Goal: Task Accomplishment & Management: Complete application form

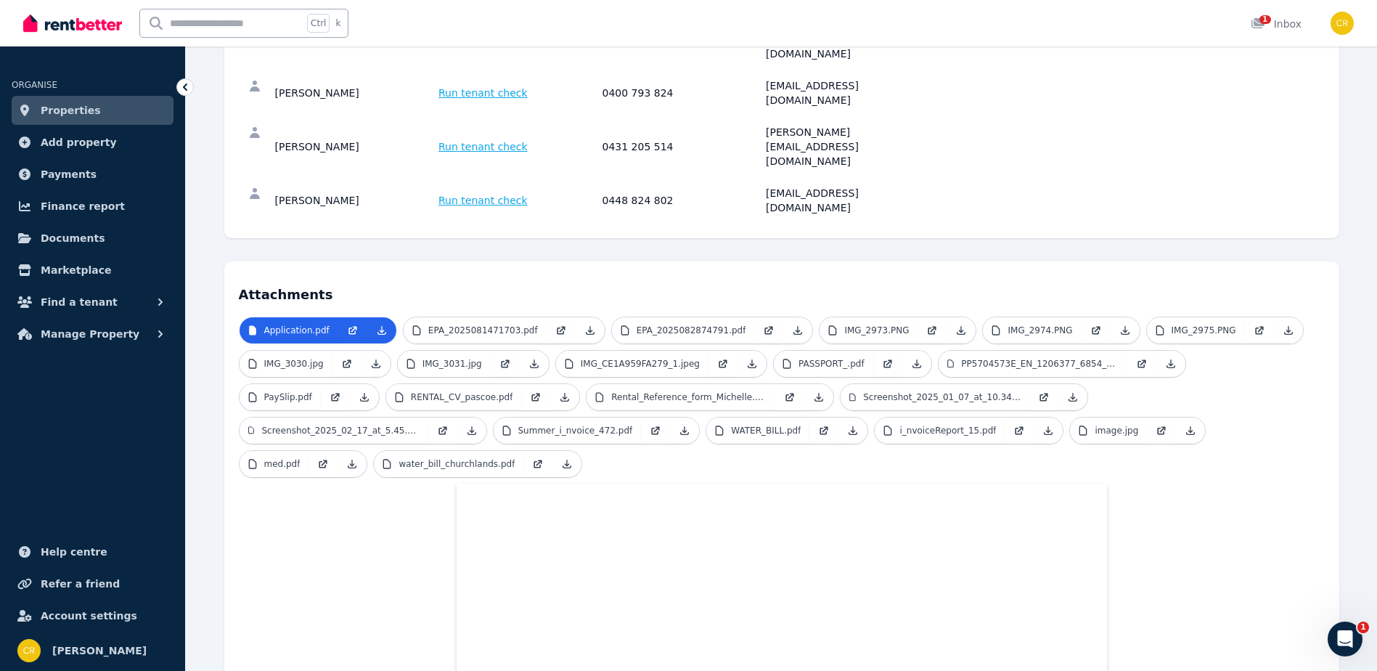
scroll to position [184, 0]
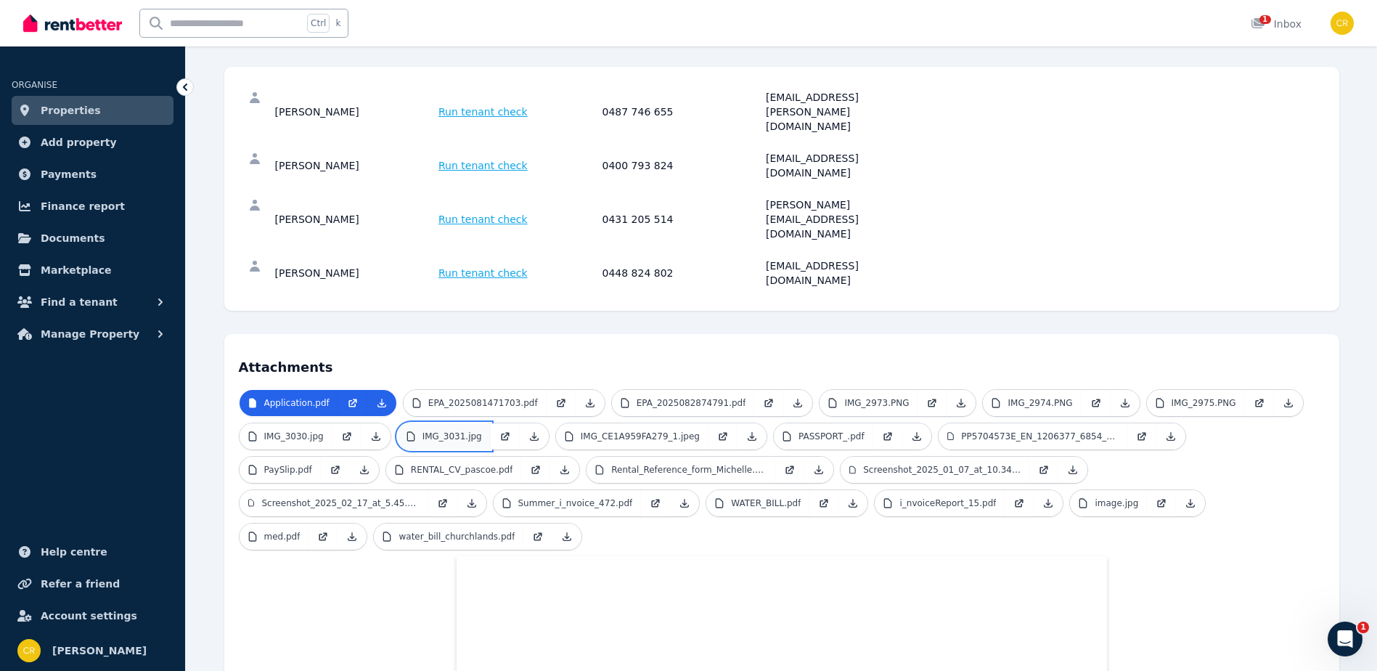
click at [444, 423] on link "IMG_3031.jpg" at bounding box center [444, 436] width 93 height 26
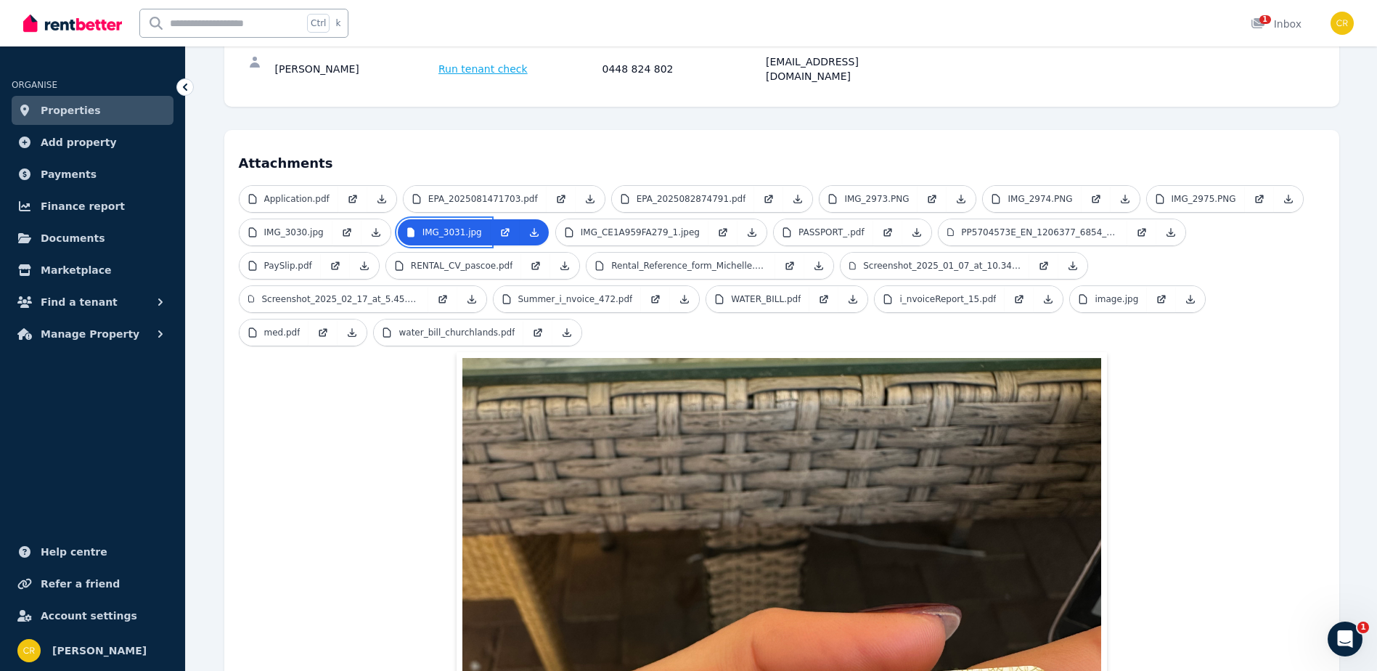
scroll to position [329, 0]
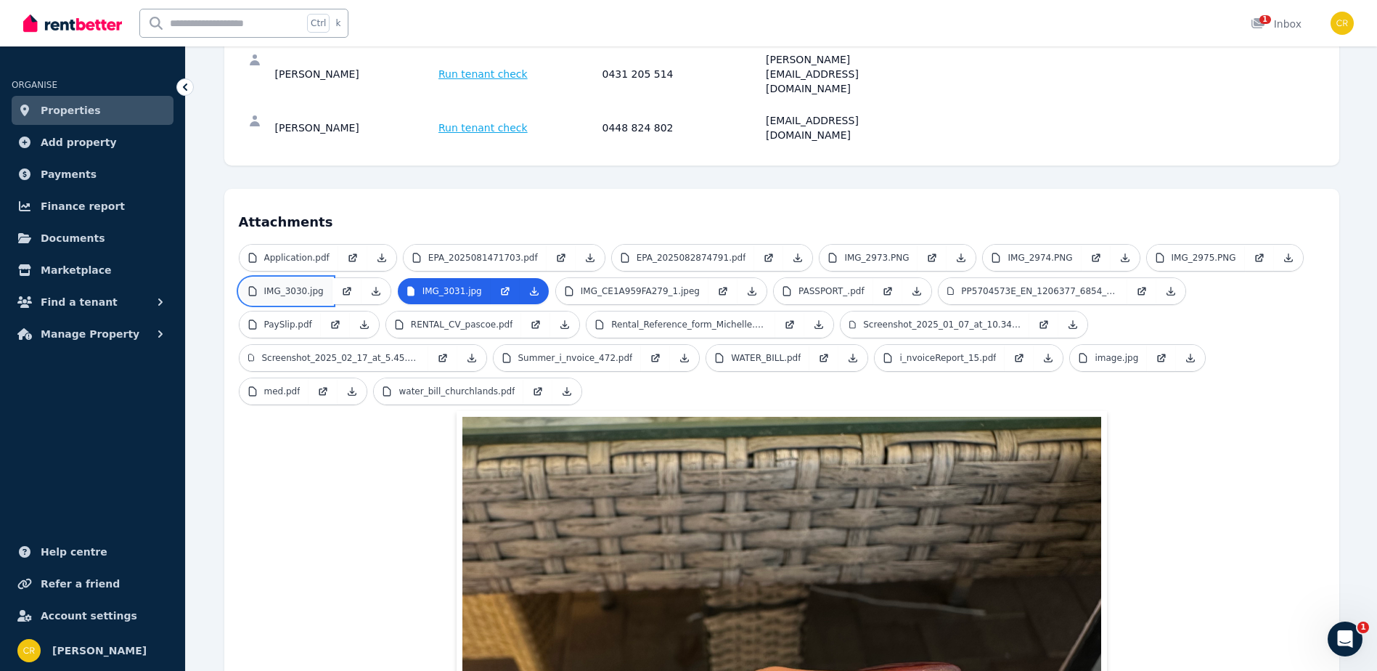
click at [300, 285] on p "IMG_3030.jpg" at bounding box center [294, 291] width 60 height 12
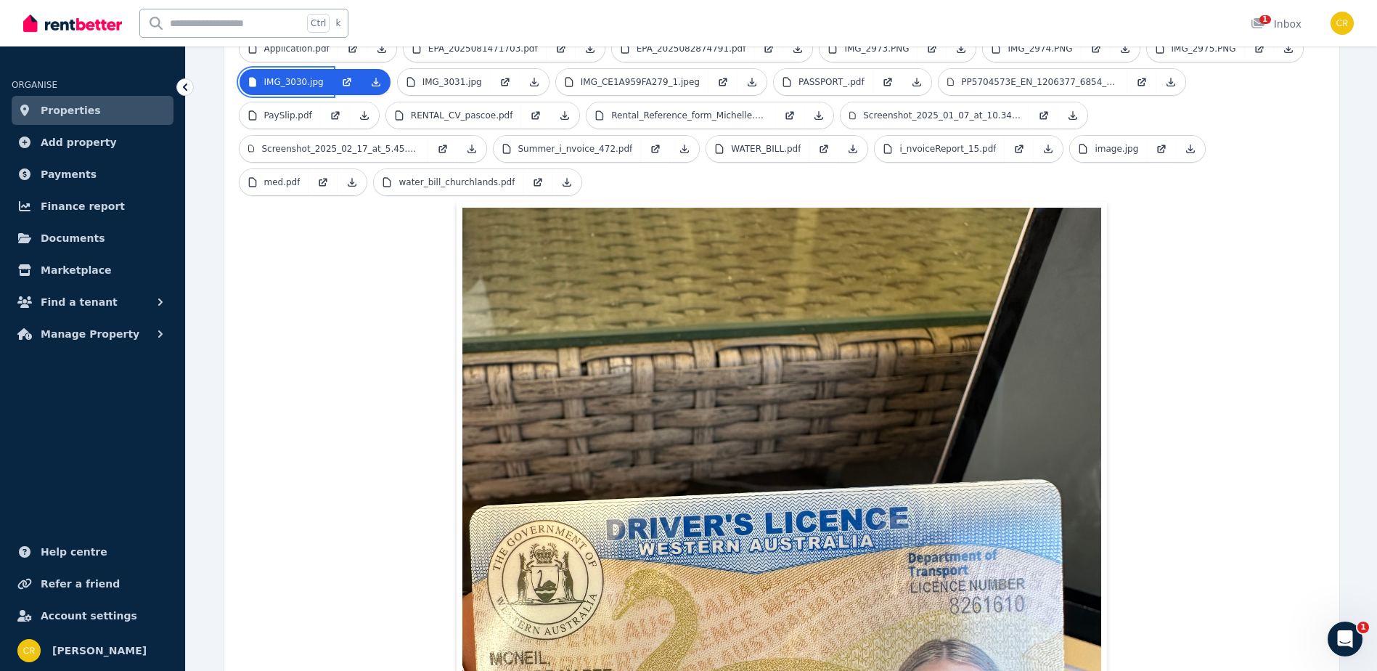
scroll to position [257, 0]
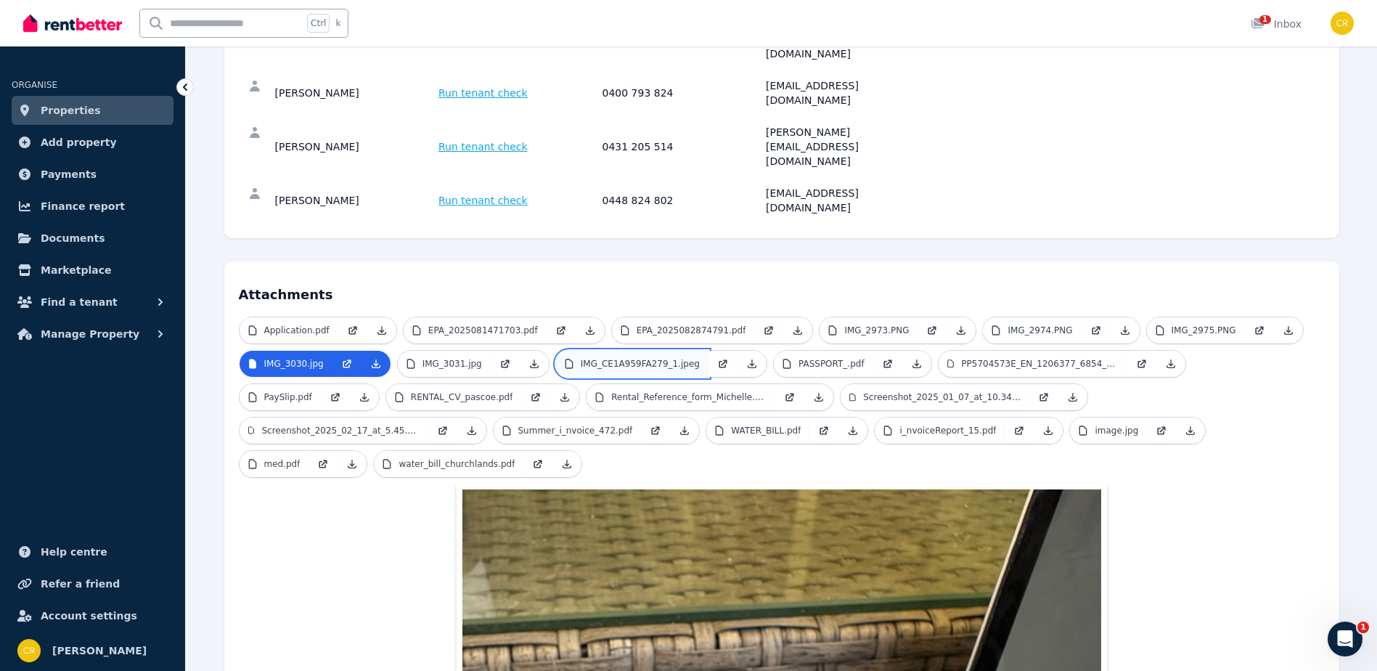
click at [623, 358] on p "IMG_CE1A959FA279_1.jpeg" at bounding box center [640, 364] width 119 height 12
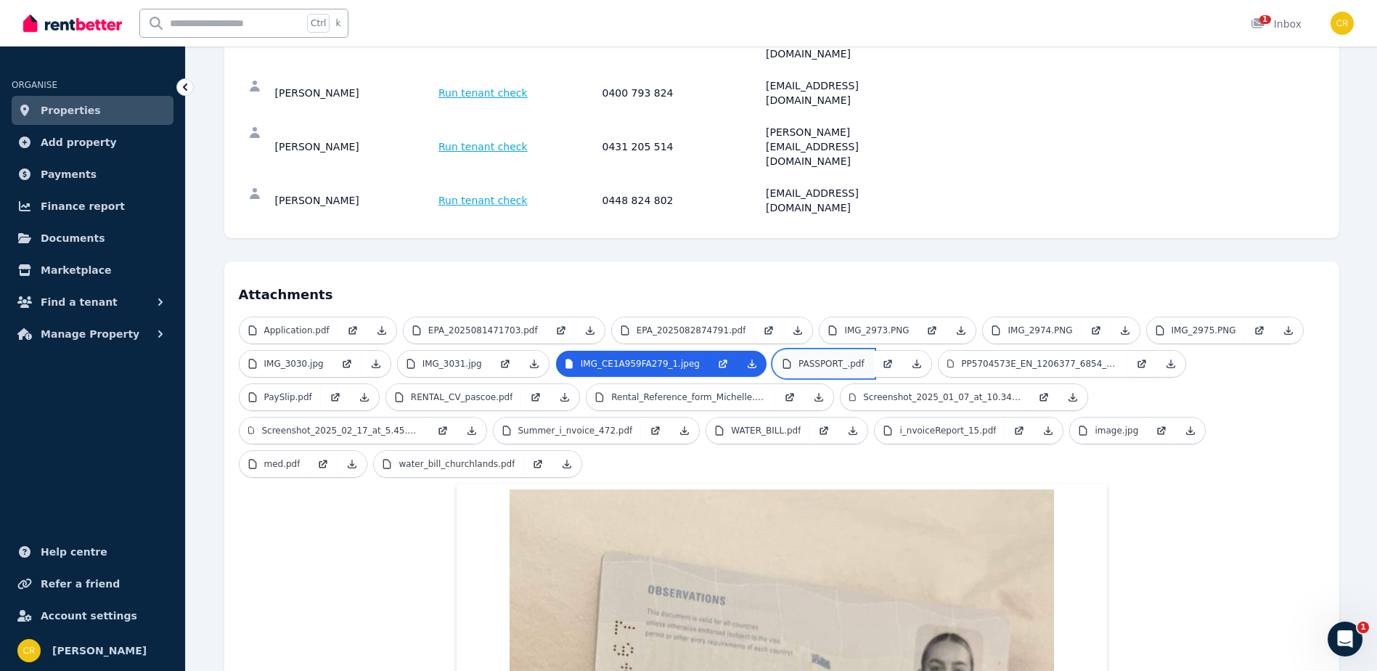
click at [798, 358] on p "PASSPORT_.pdf" at bounding box center [831, 364] width 66 height 12
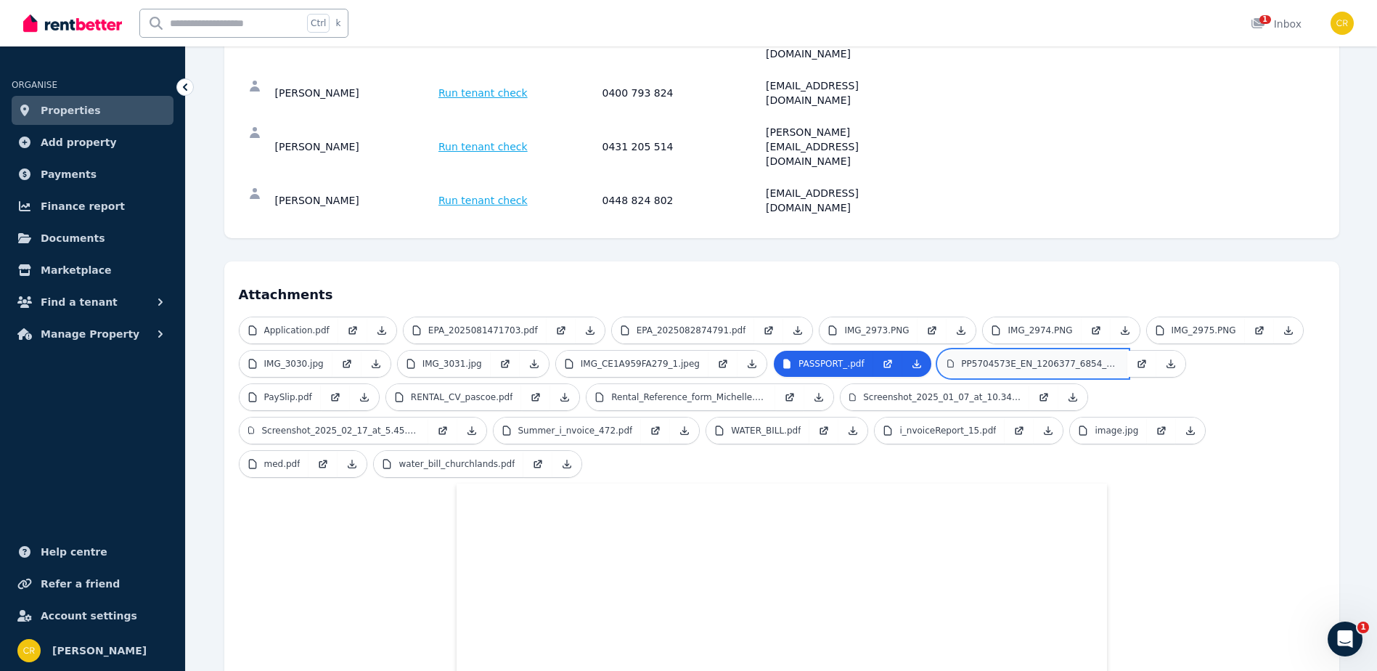
click at [1008, 358] on p "PP5704573E_EN_1206377_6854_5347.pdf" at bounding box center [1039, 364] width 157 height 12
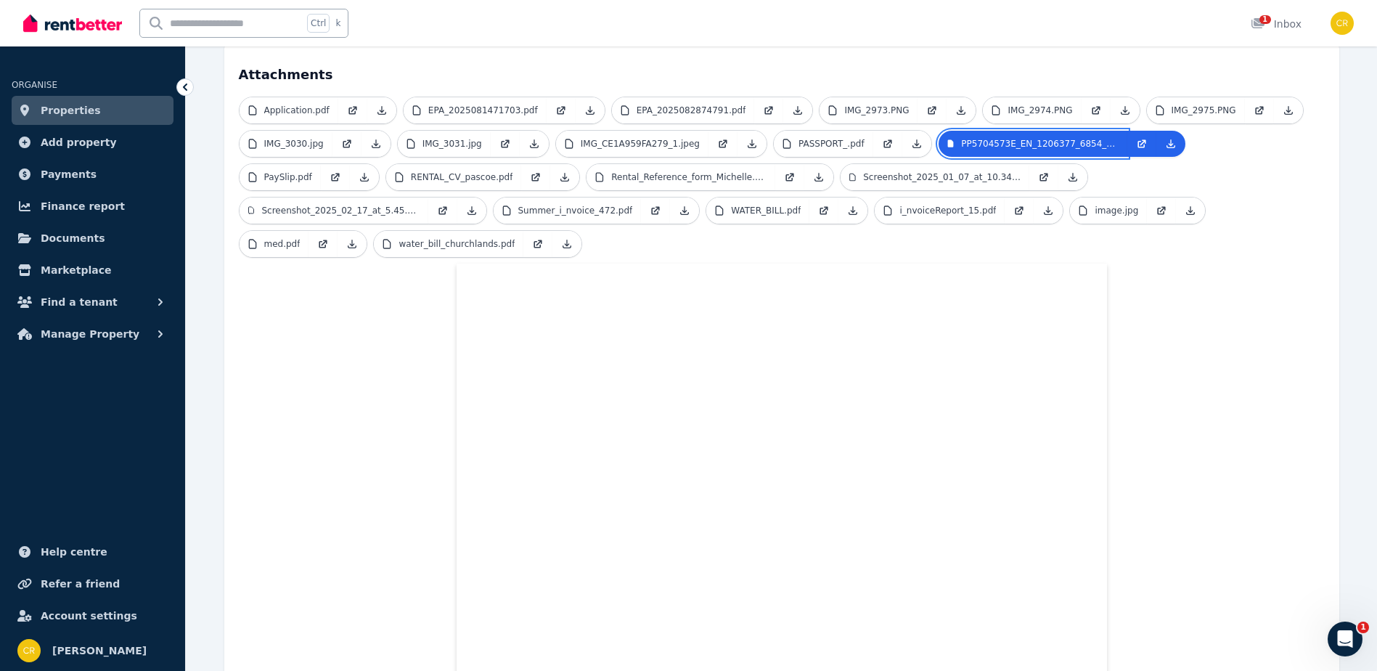
scroll to position [41, 0]
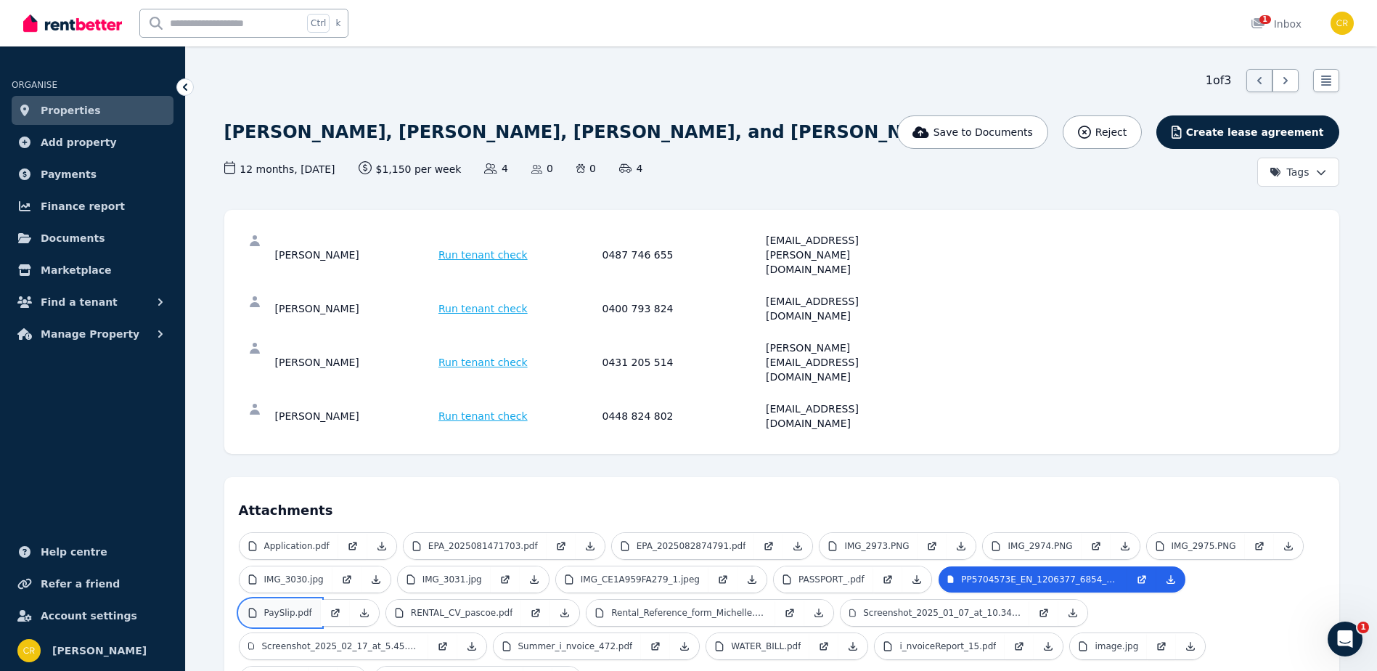
click at [312, 607] on p "PaySlip.pdf" at bounding box center [288, 613] width 48 height 12
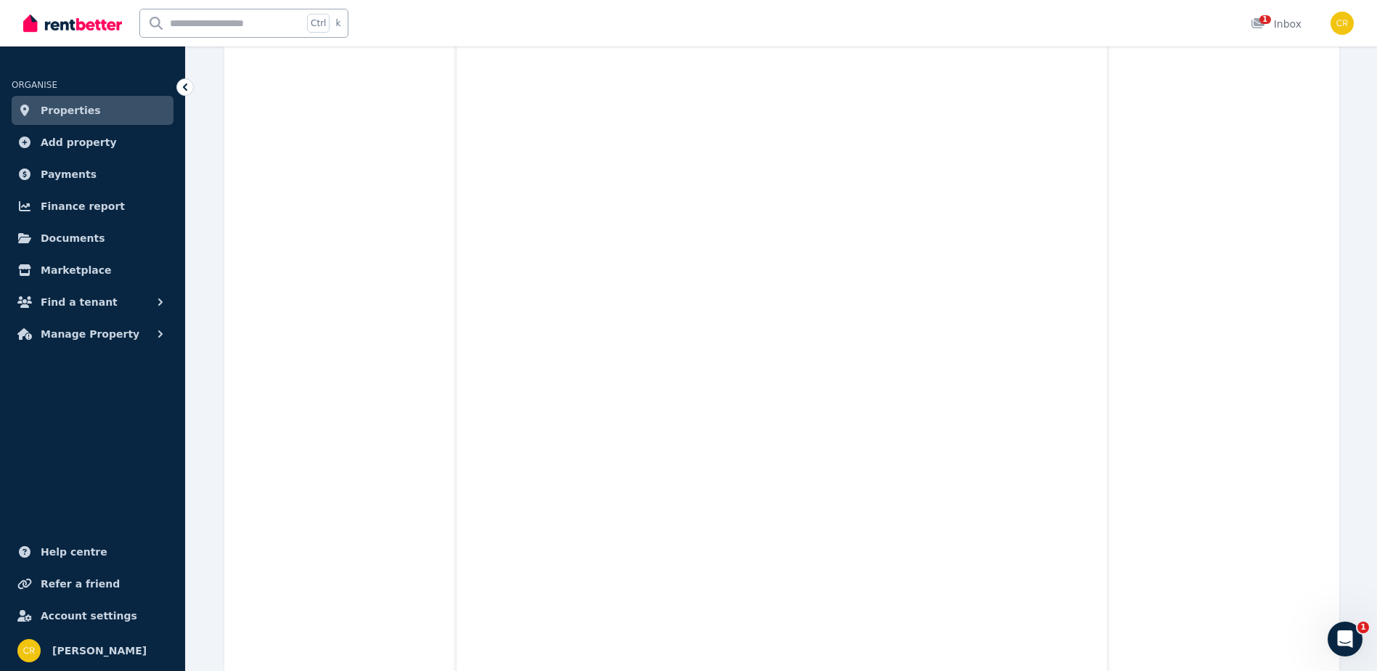
scroll to position [767, 0]
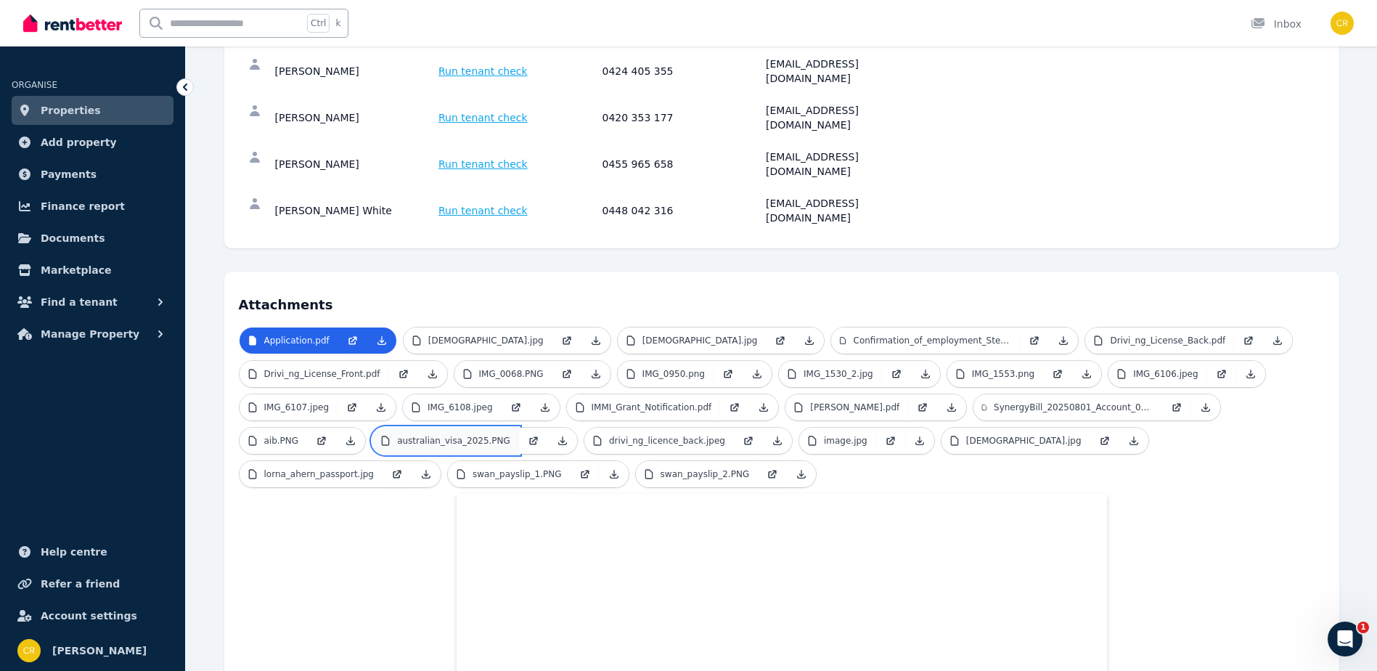
click at [435, 435] on p "australian_visa_2025.PNG" at bounding box center [453, 441] width 113 height 12
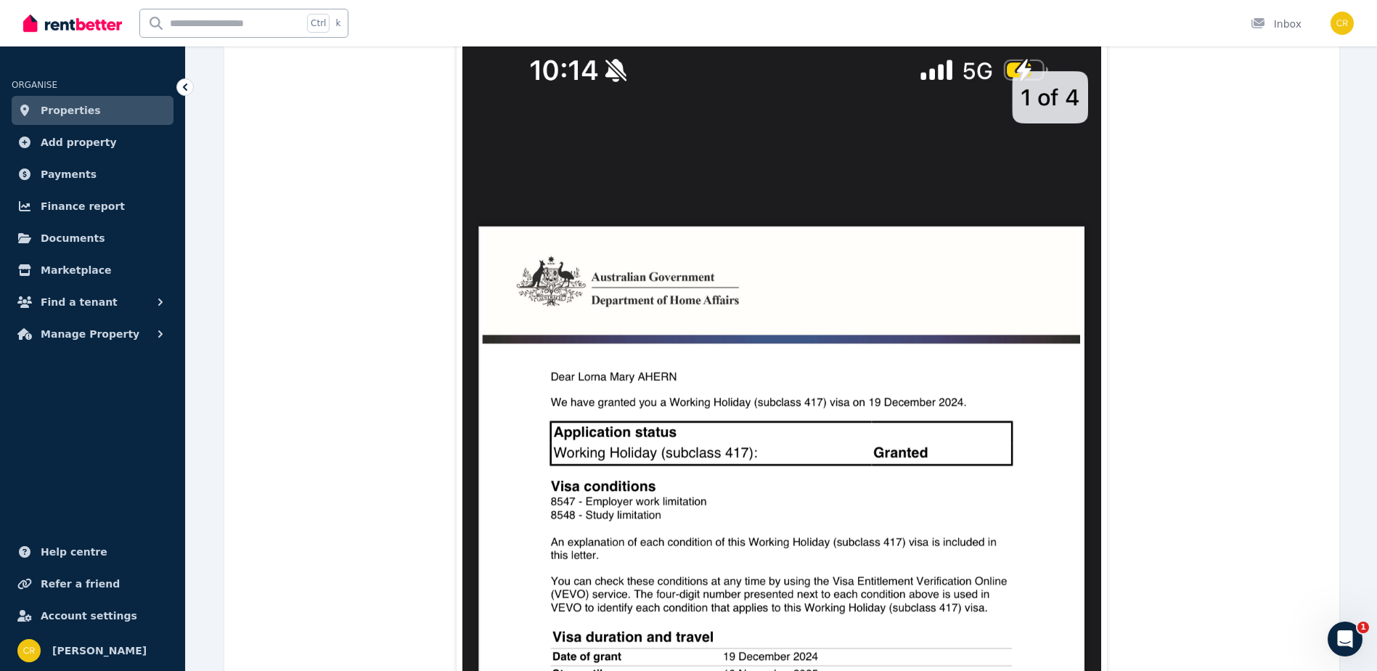
scroll to position [435, 0]
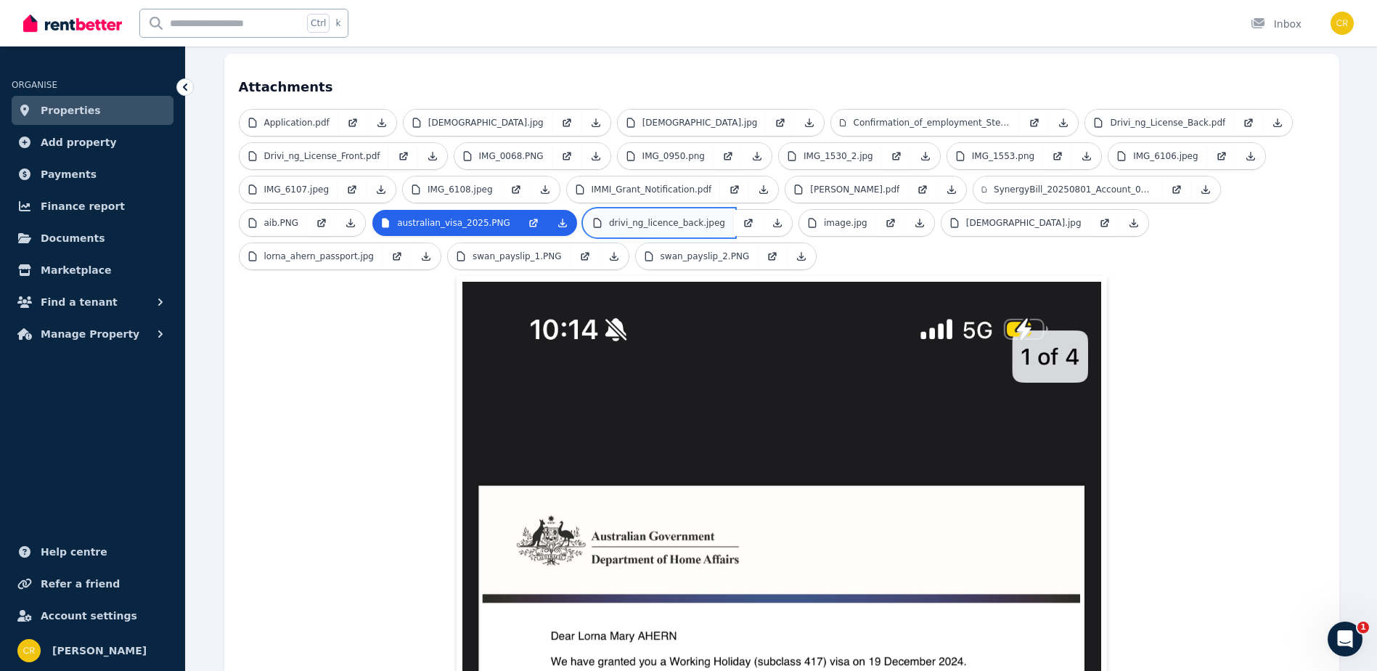
click at [631, 217] on p "drivi_ng_licence_back.jpeg" at bounding box center [667, 223] width 116 height 12
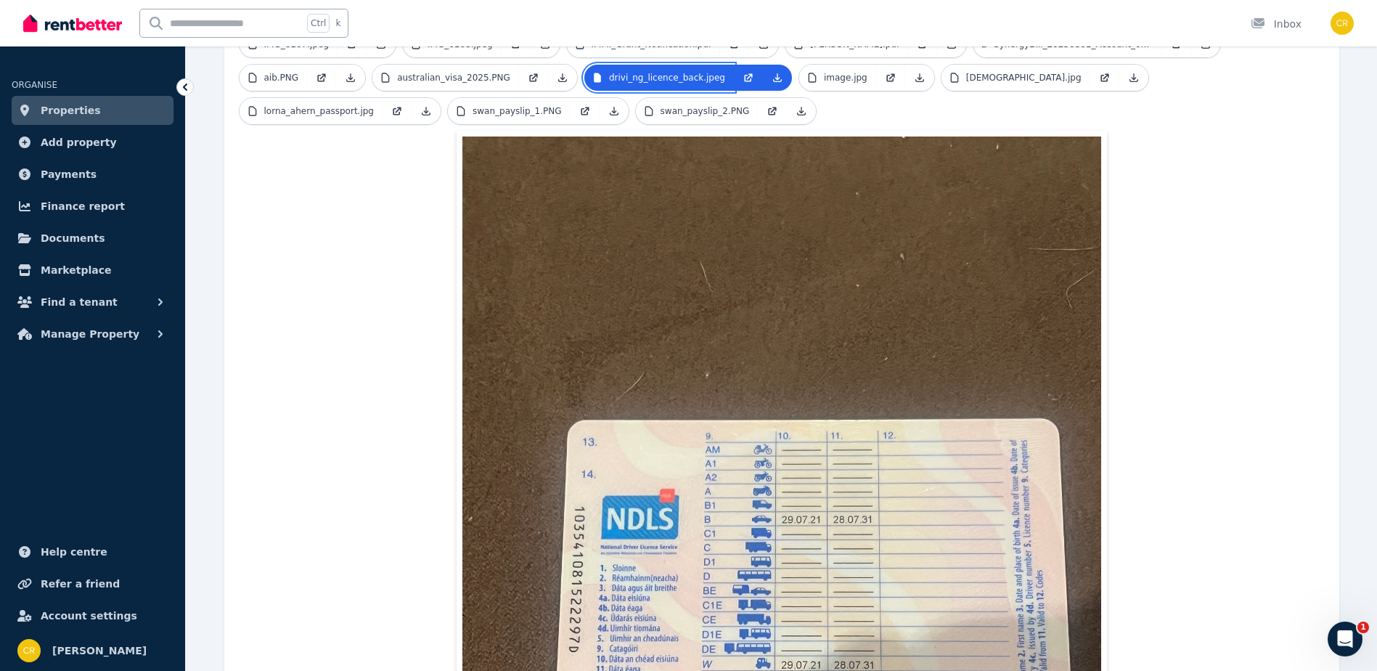
scroll to position [363, 0]
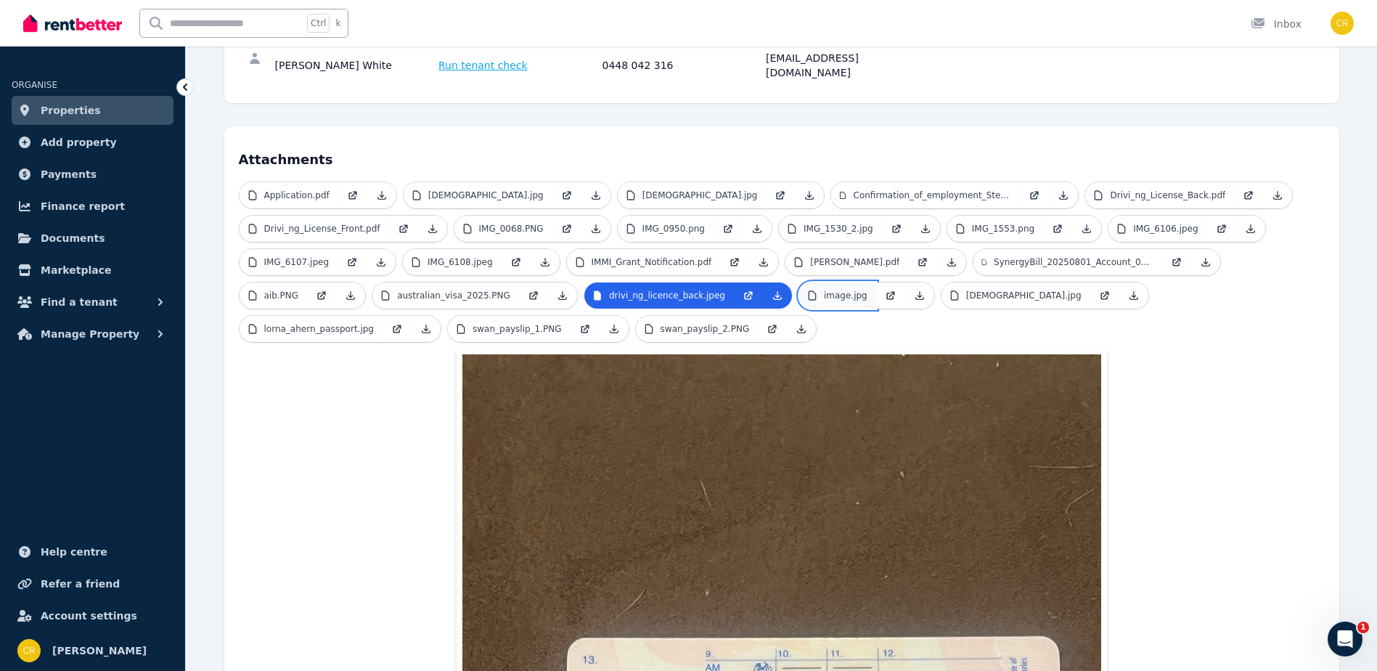
click at [835, 282] on link "image.jpg" at bounding box center [837, 295] width 77 height 26
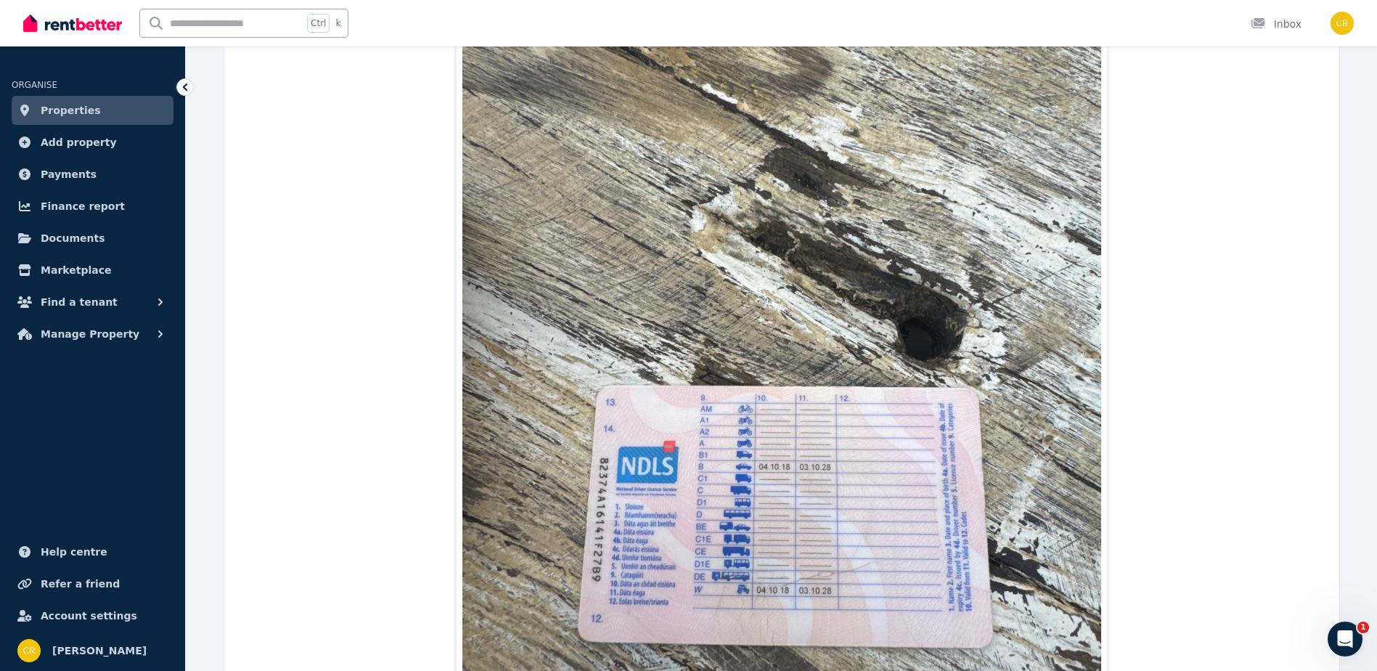
scroll to position [935, 0]
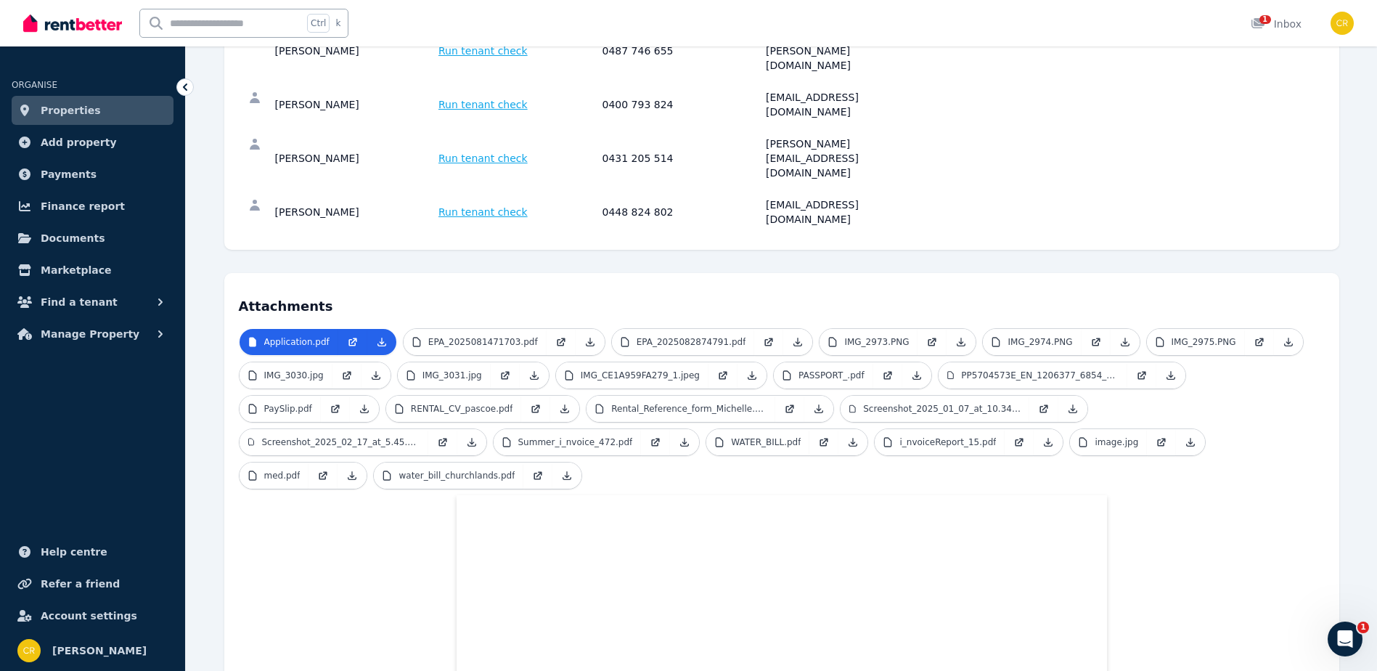
scroll to position [218, 0]
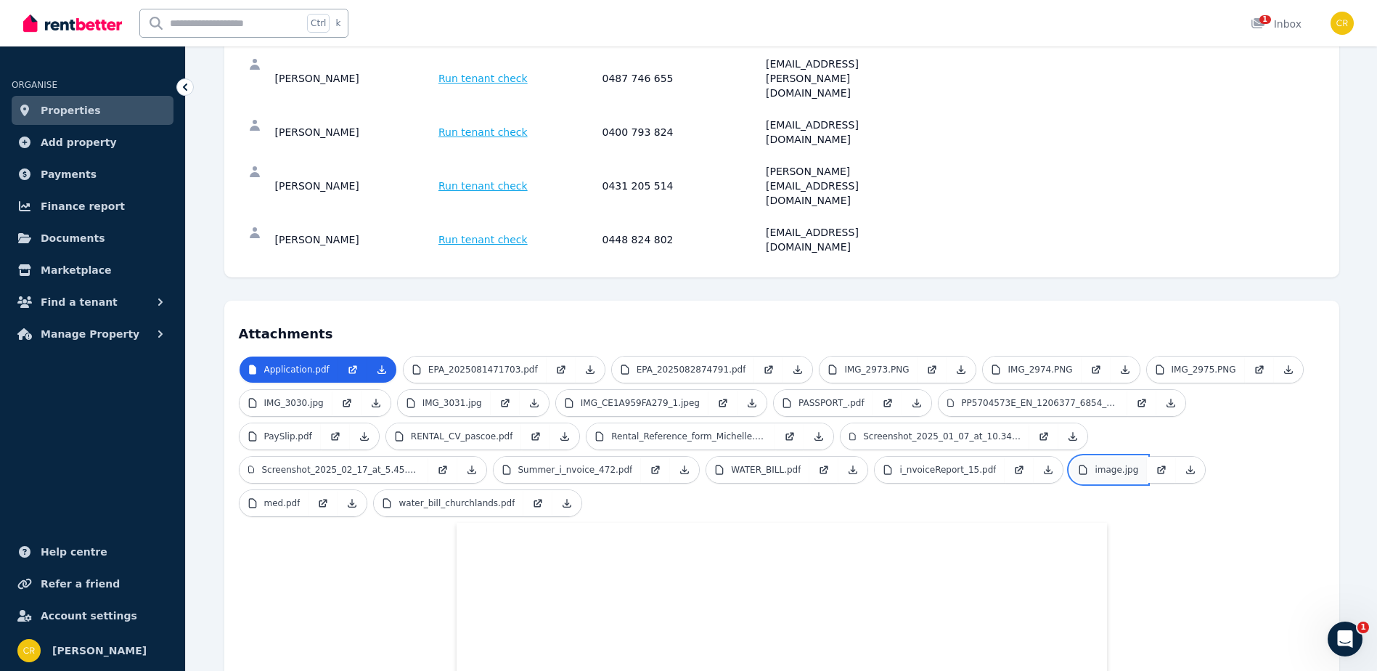
click at [1094, 464] on p "image.jpg" at bounding box center [1116, 470] width 44 height 12
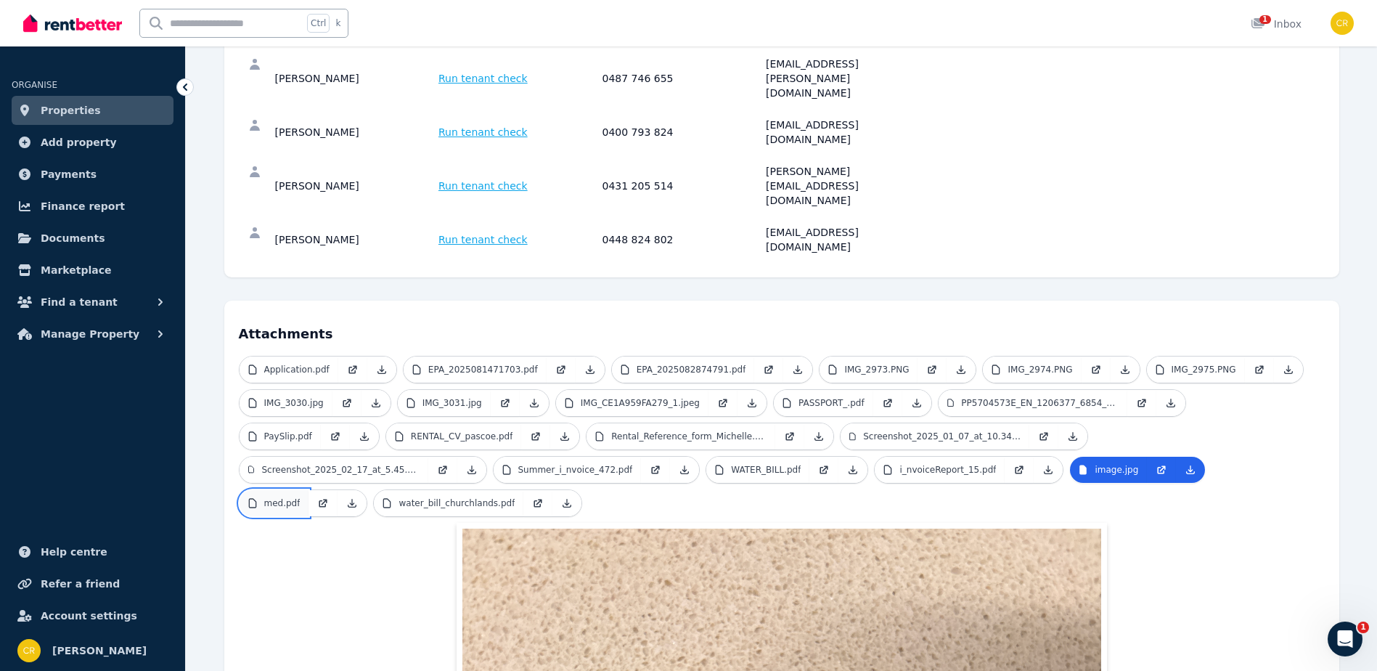
click at [300, 497] on p "med.pdf" at bounding box center [282, 503] width 36 height 12
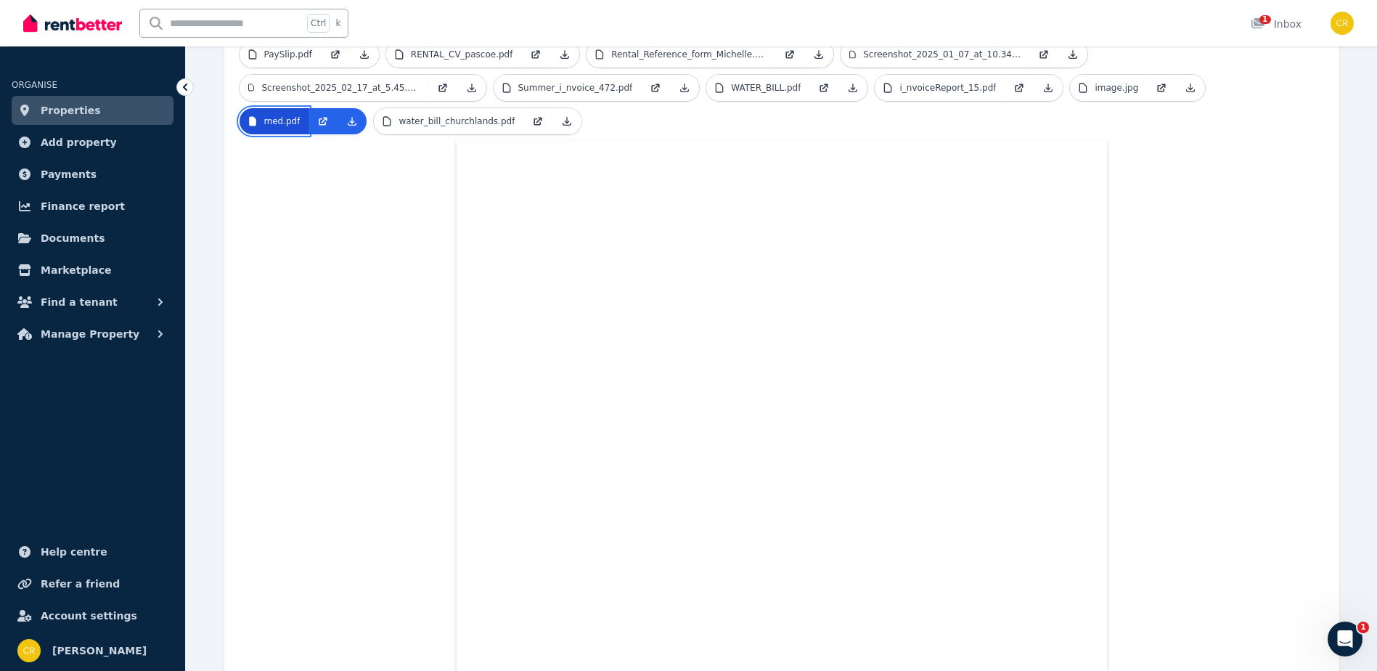
scroll to position [620, 0]
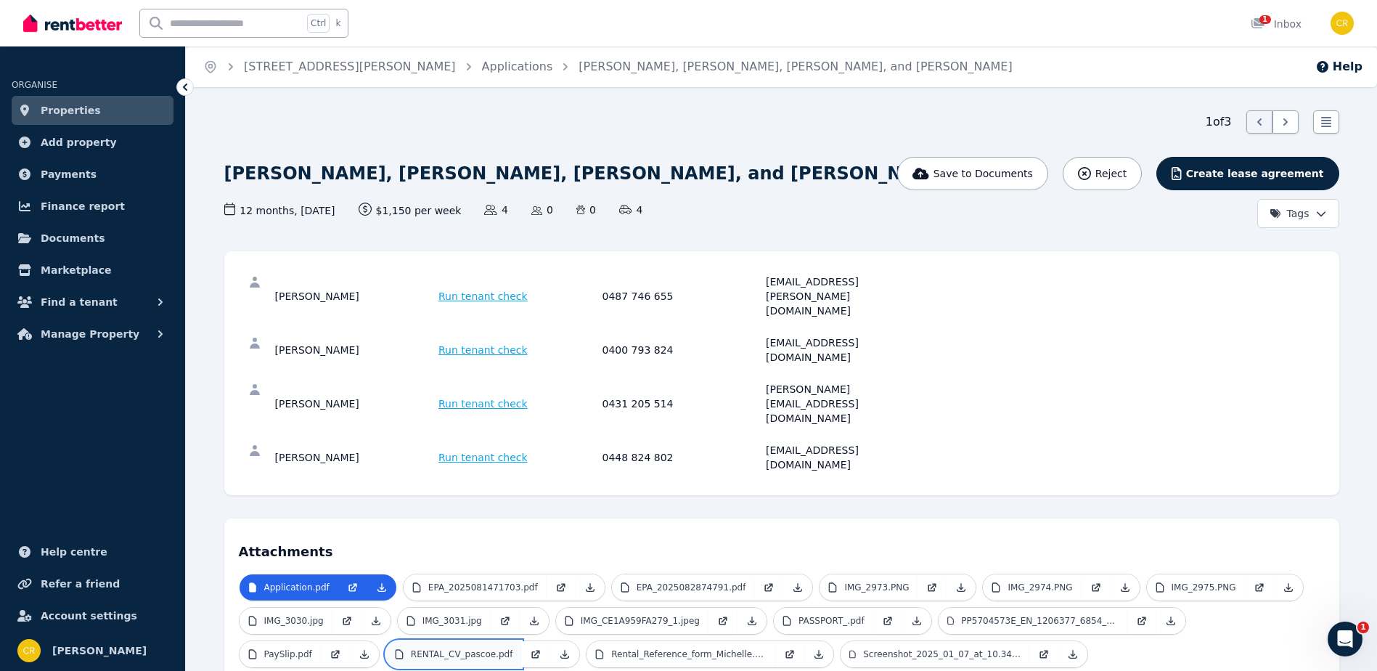
click at [411, 648] on p "RENTAL_CV_pascoe.pdf" at bounding box center [462, 654] width 102 height 12
